Goal: Check status

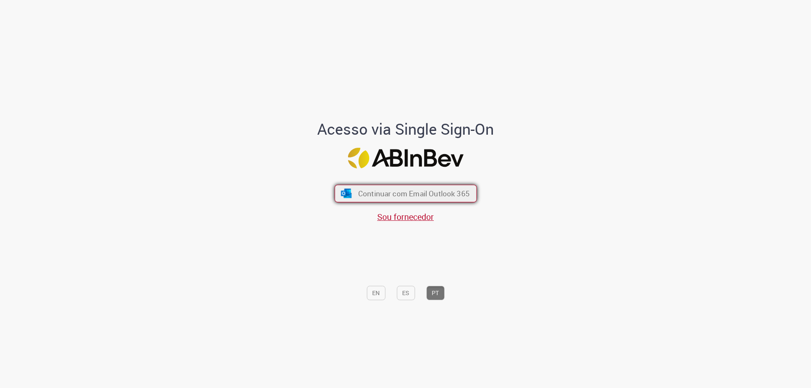
click at [435, 193] on span "Continuar com Email Outlook 365" at bounding box center [414, 194] width 112 height 10
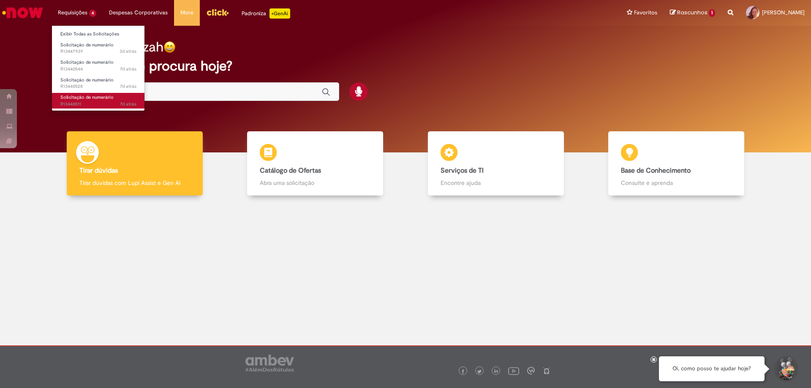
click at [81, 100] on span "Solicitação de numerário" at bounding box center [86, 97] width 53 height 6
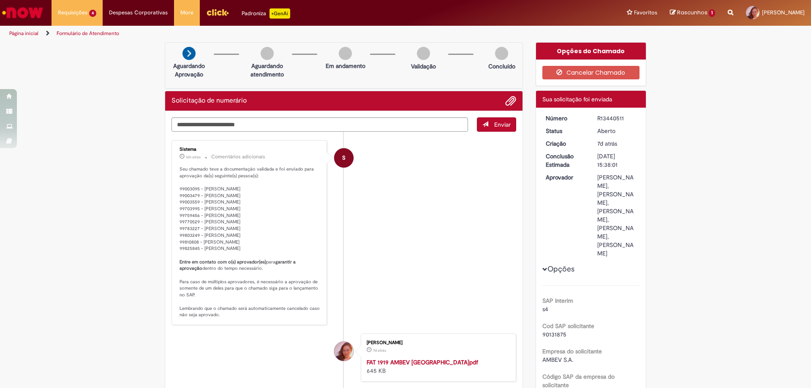
click at [423, 226] on li "S Sistema 16h atrás 16 horas atrás Comentários adicionais Seu chamado teve a do…" at bounding box center [344, 232] width 345 height 185
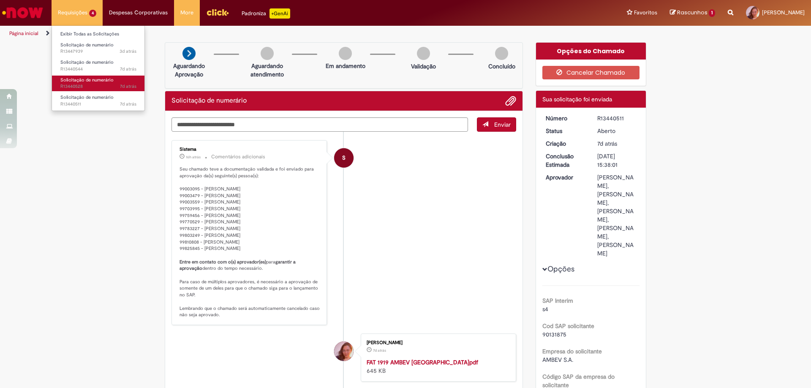
click at [87, 86] on span "7d atrás 7 dias atrás R13440528" at bounding box center [98, 86] width 76 height 7
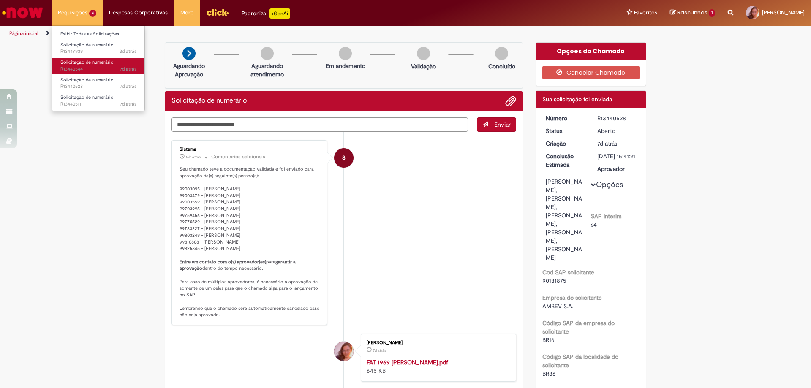
click at [85, 61] on span "Solicitação de numerário" at bounding box center [86, 62] width 53 height 6
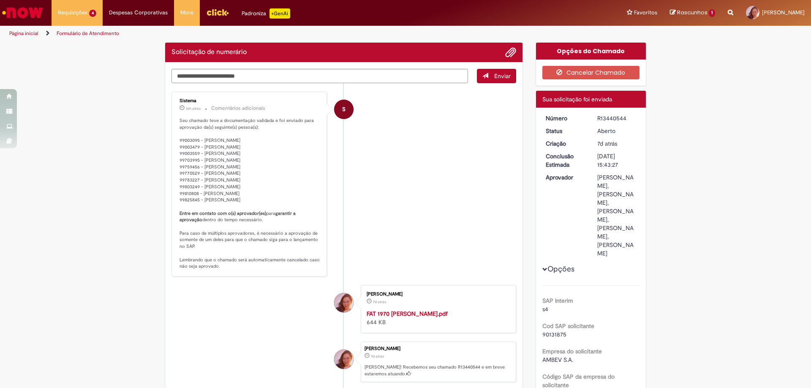
click at [448, 218] on li "Sistema 17h atrás 17 horas atrás Comentários adicionais Seu chamado teve a docu…" at bounding box center [344, 184] width 345 height 185
